Goal: Task Accomplishment & Management: Complete application form

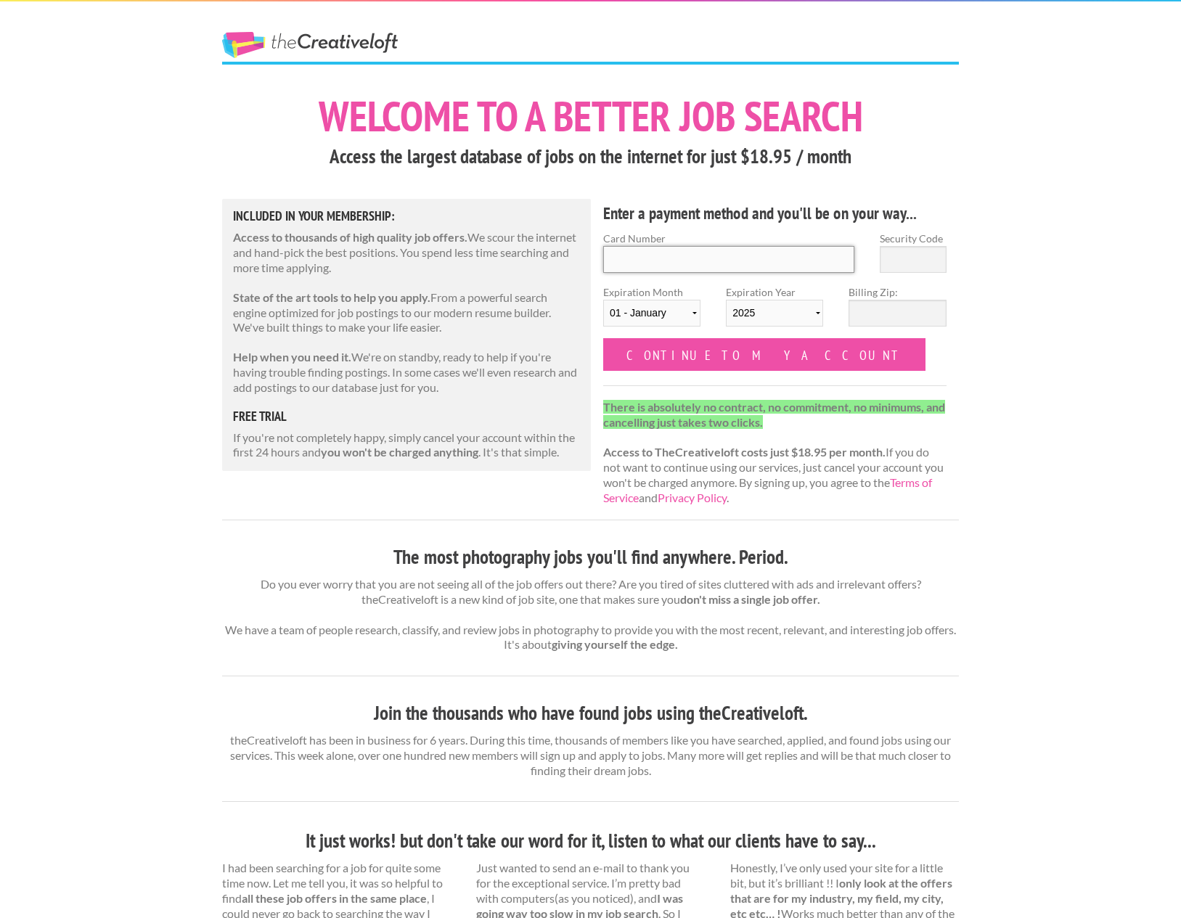
click at [689, 260] on input "Card Number" at bounding box center [728, 259] width 251 height 27
type input "5189410213284121"
type input "741"
select select "05"
select select "2027"
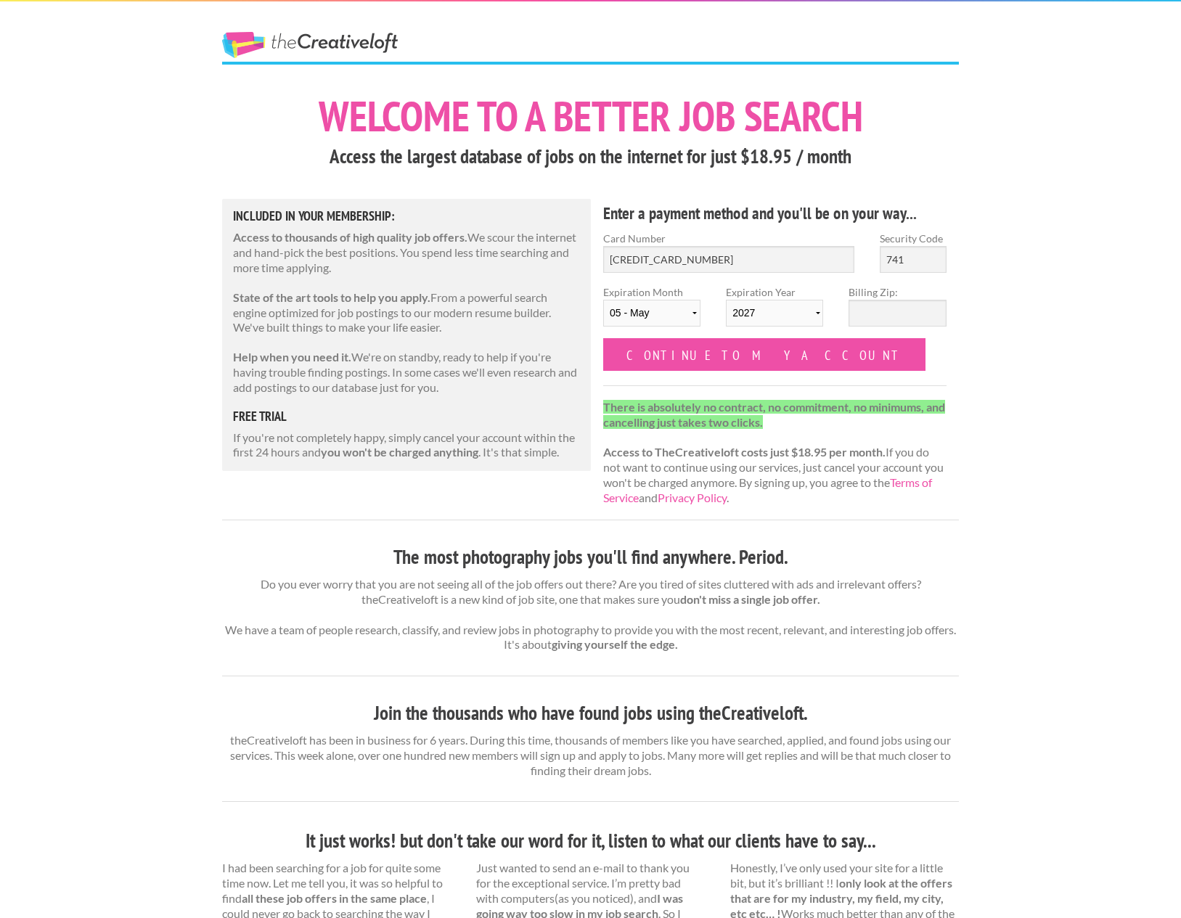
click at [880, 329] on div "Billing Zip:" at bounding box center [897, 312] width 123 height 54
click at [877, 322] on input "Billing Zip:" at bounding box center [896, 313] width 97 height 27
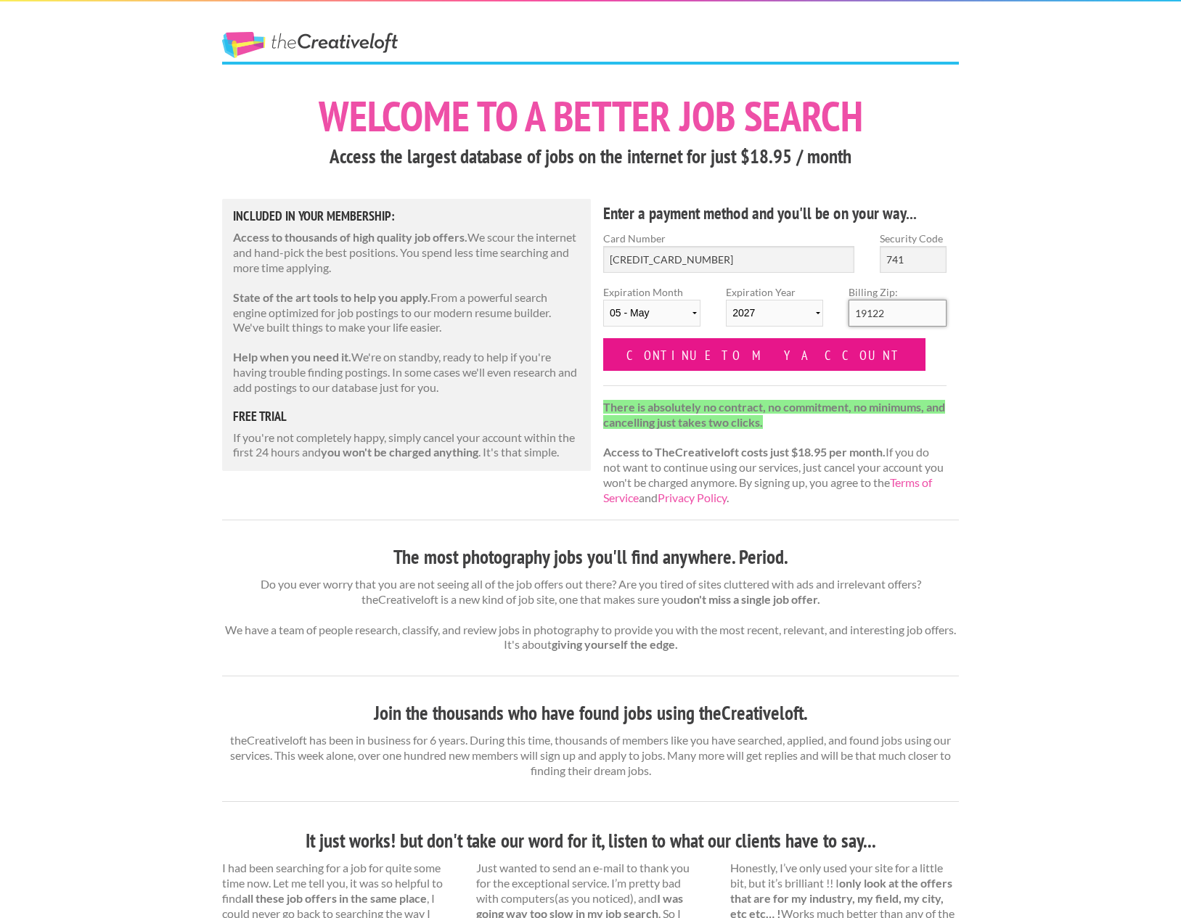
type input "19122"
click at [684, 365] on input "Continue to my account" at bounding box center [764, 354] width 322 height 33
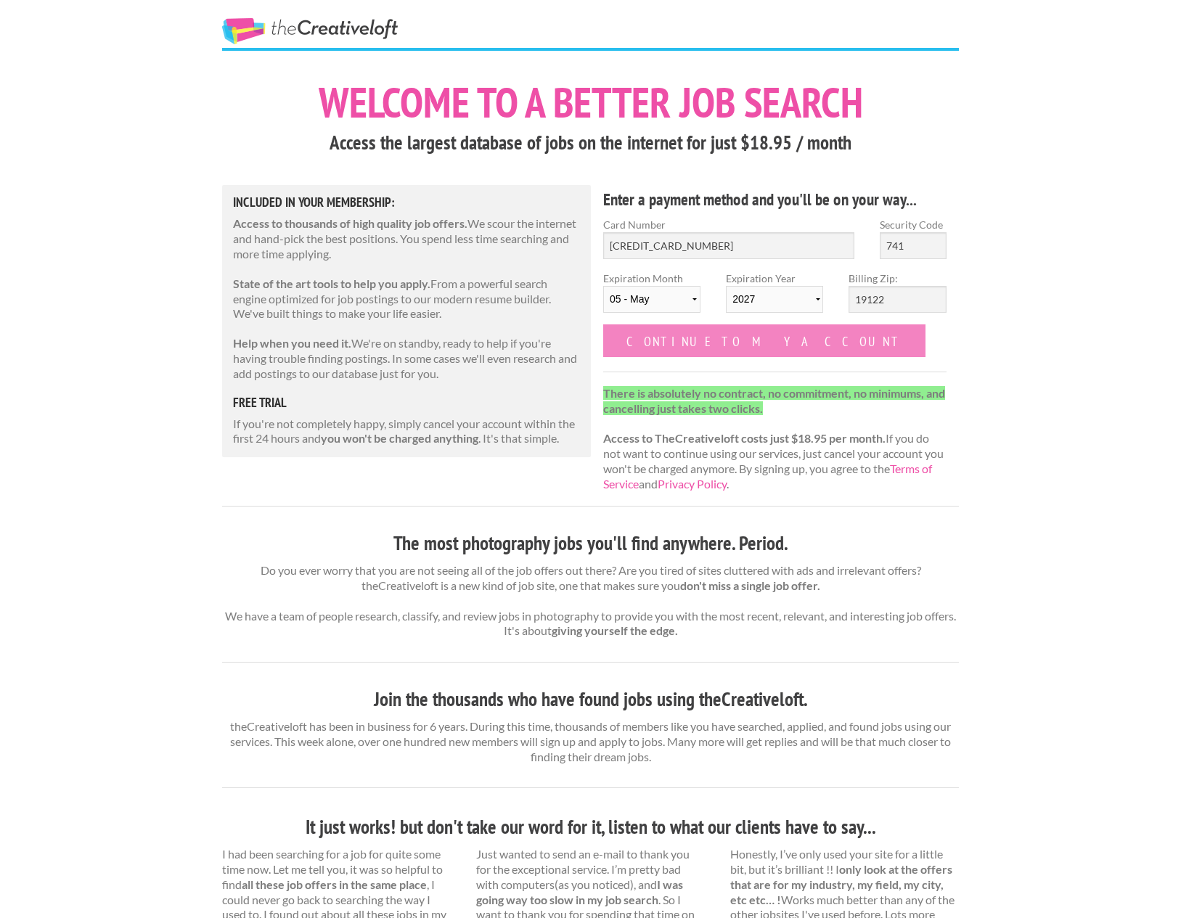
scroll to position [16, 0]
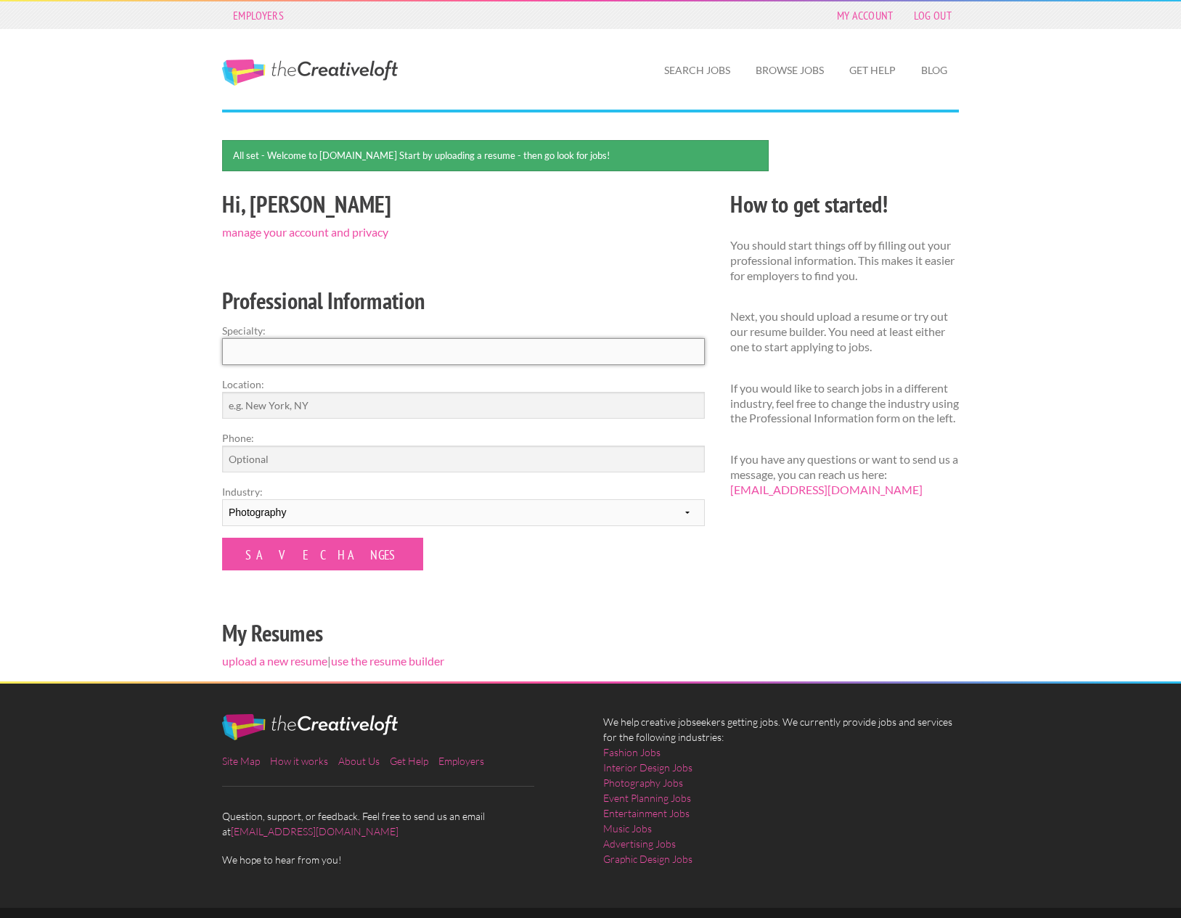
click at [355, 356] on input "Specialty:" at bounding box center [463, 351] width 483 height 27
type input "Photography"
click at [222, 538] on input "Save Changes" at bounding box center [322, 554] width 201 height 33
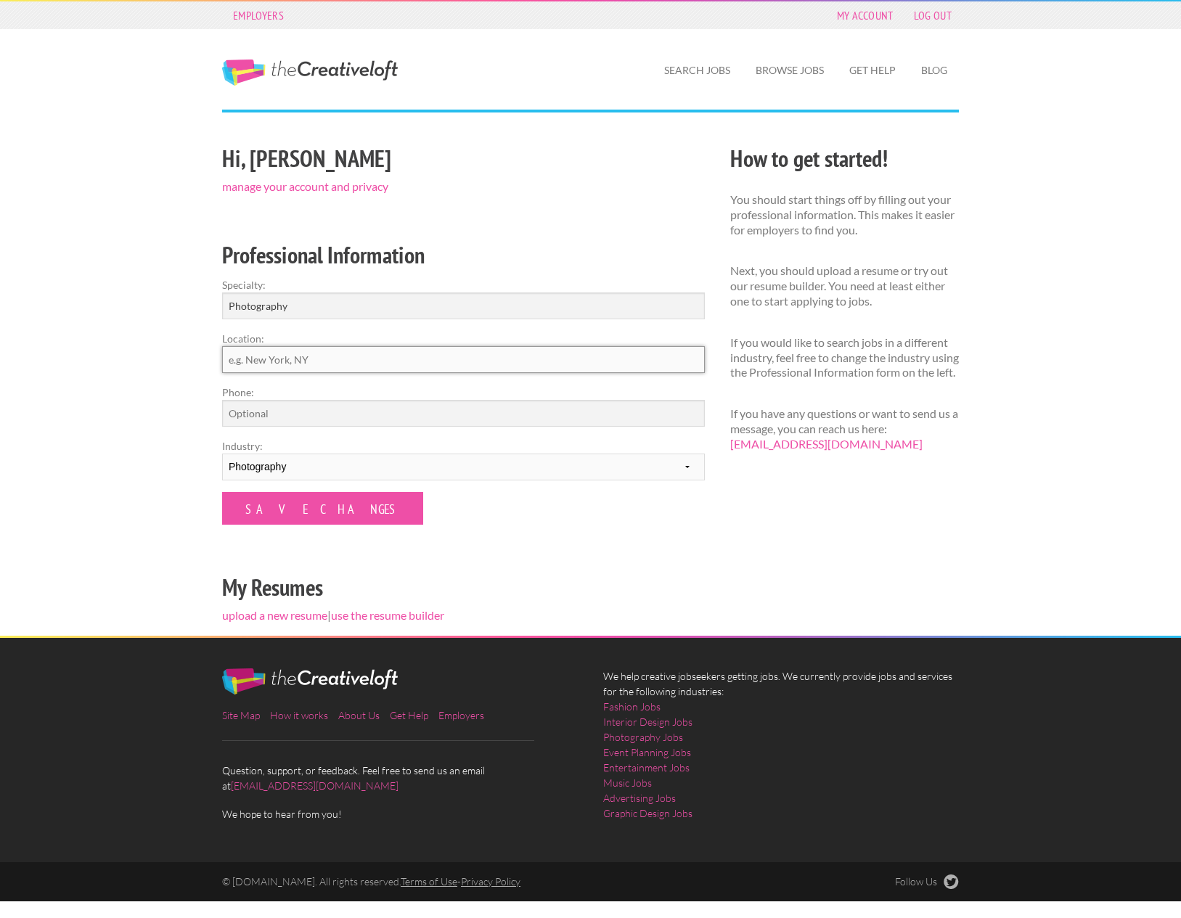
click at [298, 359] on input "Location:" at bounding box center [463, 359] width 483 height 27
type input "Philadelphia, PA"
type input "917-654-7604"
click at [314, 513] on input "Save Changes" at bounding box center [322, 508] width 201 height 33
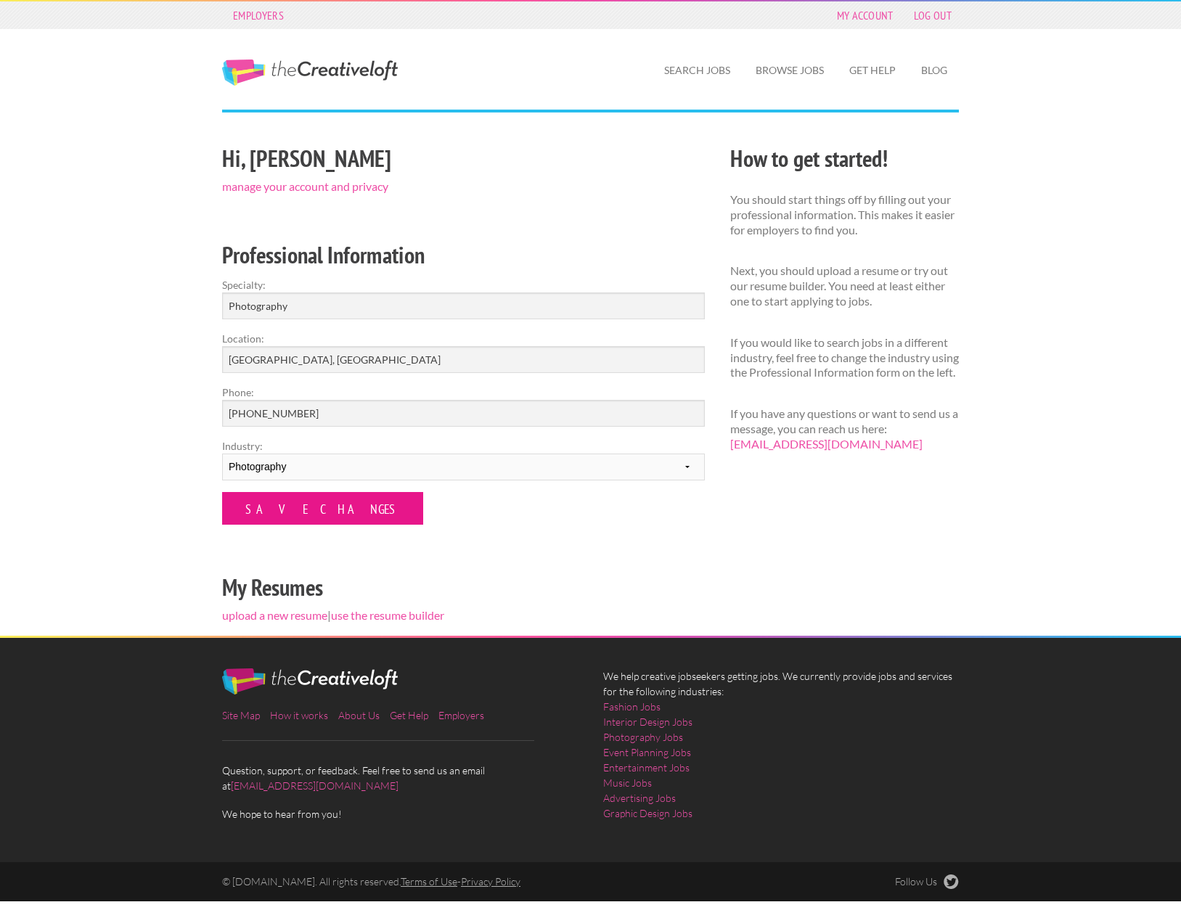
click at [314, 513] on input "Save Changes" at bounding box center [322, 508] width 201 height 33
click at [802, 72] on link "Browse Jobs" at bounding box center [789, 70] width 91 height 33
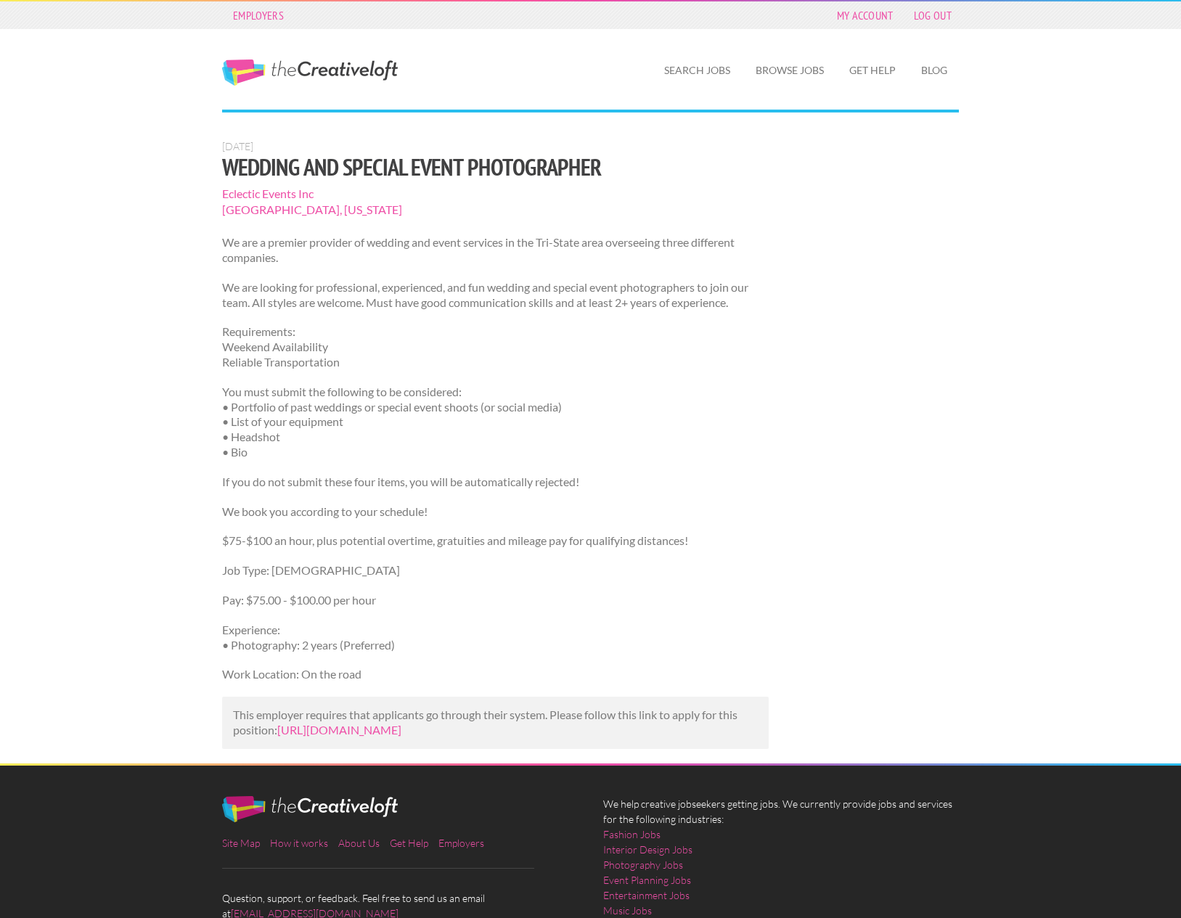
drag, startPoint x: 734, startPoint y: 306, endPoint x: 763, endPoint y: 323, distance: 33.2
click at [734, 306] on p "We are looking for professional, experienced, and fun wedding and special event…" at bounding box center [495, 295] width 547 height 30
click at [360, 732] on link "[URL][DOMAIN_NAME]" at bounding box center [339, 730] width 124 height 14
click at [359, 730] on link "[URL][DOMAIN_NAME]" at bounding box center [339, 730] width 124 height 14
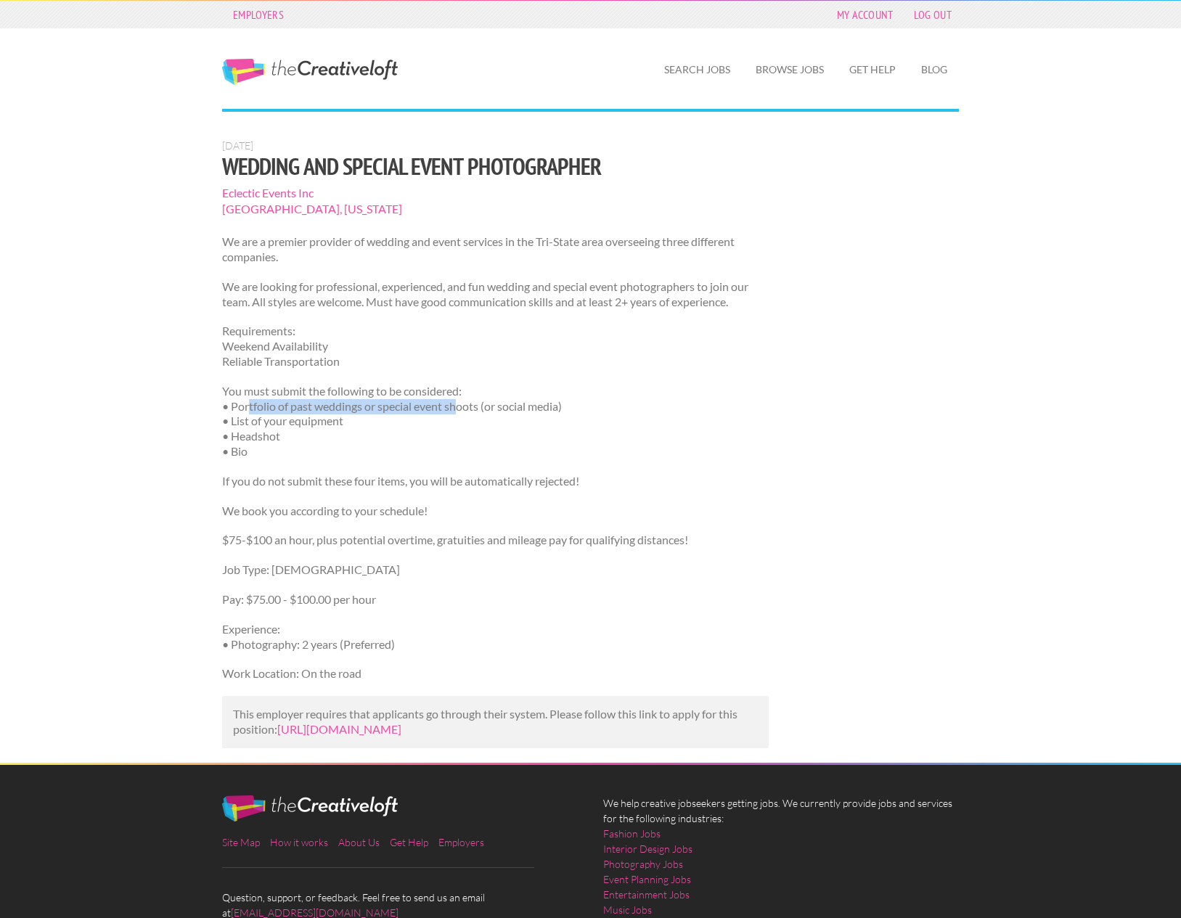
drag, startPoint x: 323, startPoint y: 406, endPoint x: 462, endPoint y: 404, distance: 139.4
click at [461, 404] on p "You must submit the following to be considered: • Portfolio of past weddings or…" at bounding box center [495, 421] width 547 height 75
click at [480, 404] on p "You must submit the following to be considered: • Portfolio of past weddings or…" at bounding box center [495, 421] width 547 height 75
drag, startPoint x: 163, startPoint y: 79, endPoint x: 149, endPoint y: 56, distance: 27.4
click at [163, 78] on div "The Creative Loft Search Jobs Browse Jobs Get Help Blog" at bounding box center [590, 68] width 1181 height 81
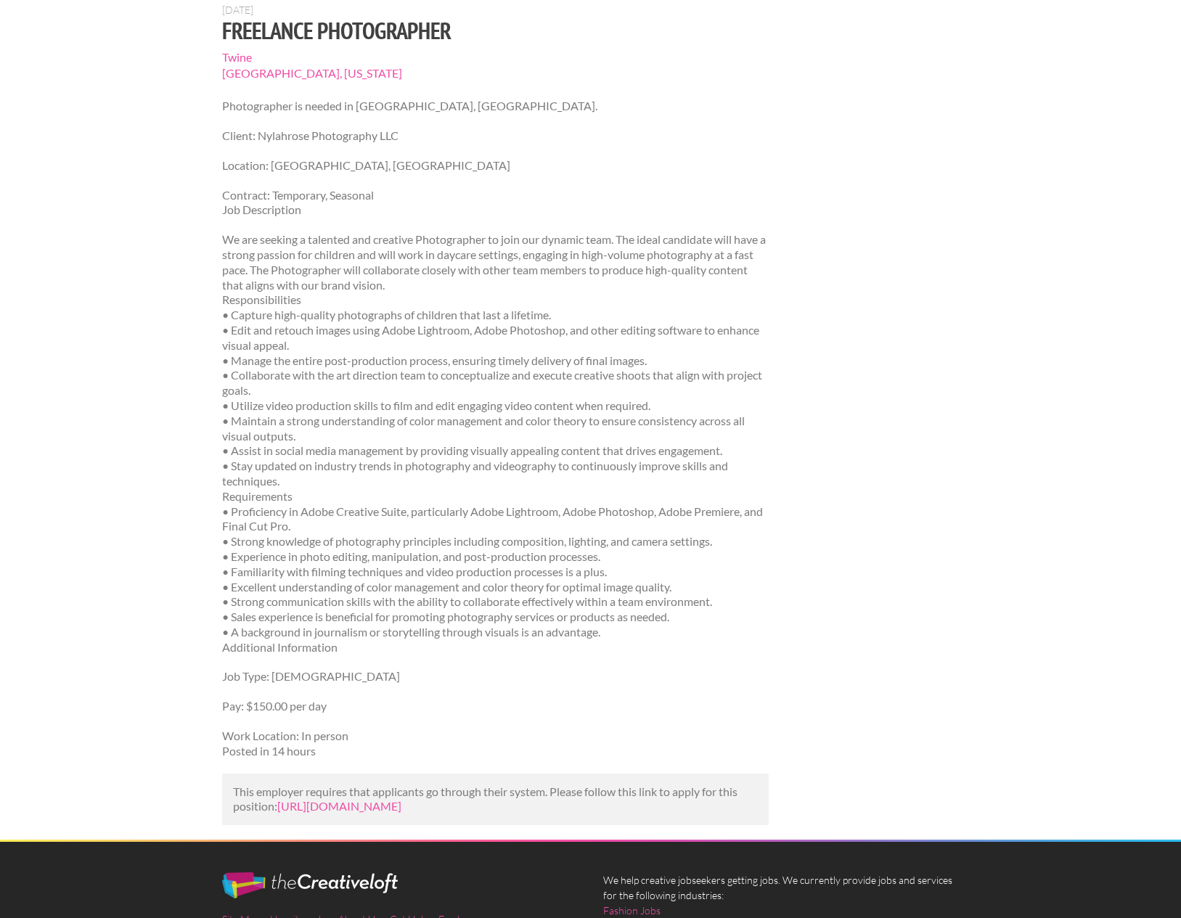
scroll to position [144, 0]
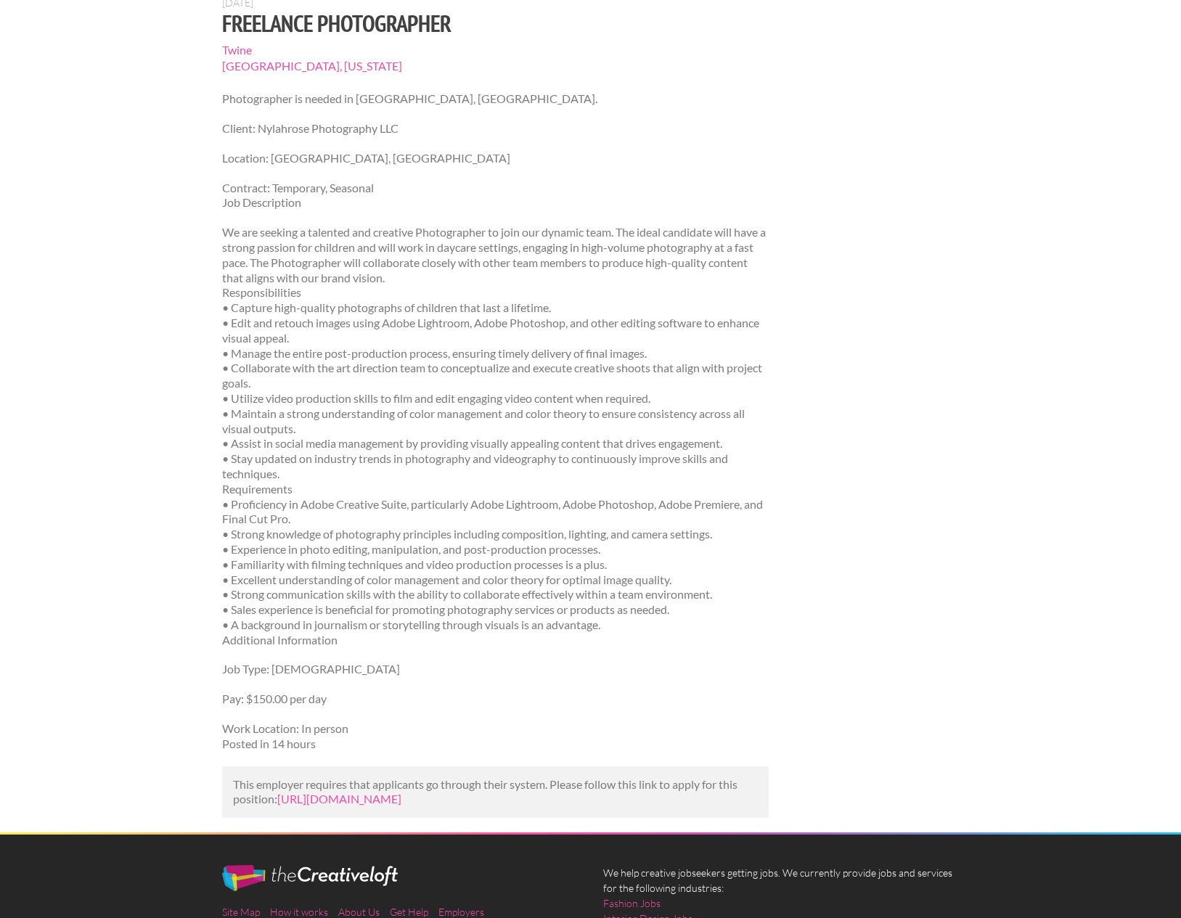
click at [245, 52] on span "Twine" at bounding box center [495, 50] width 547 height 16
click at [240, 50] on span "Twine" at bounding box center [495, 50] width 547 height 16
click at [362, 806] on p "This employer requires that applicants go through their system. Please follow t…" at bounding box center [495, 792] width 525 height 30
